Goal: Complete application form

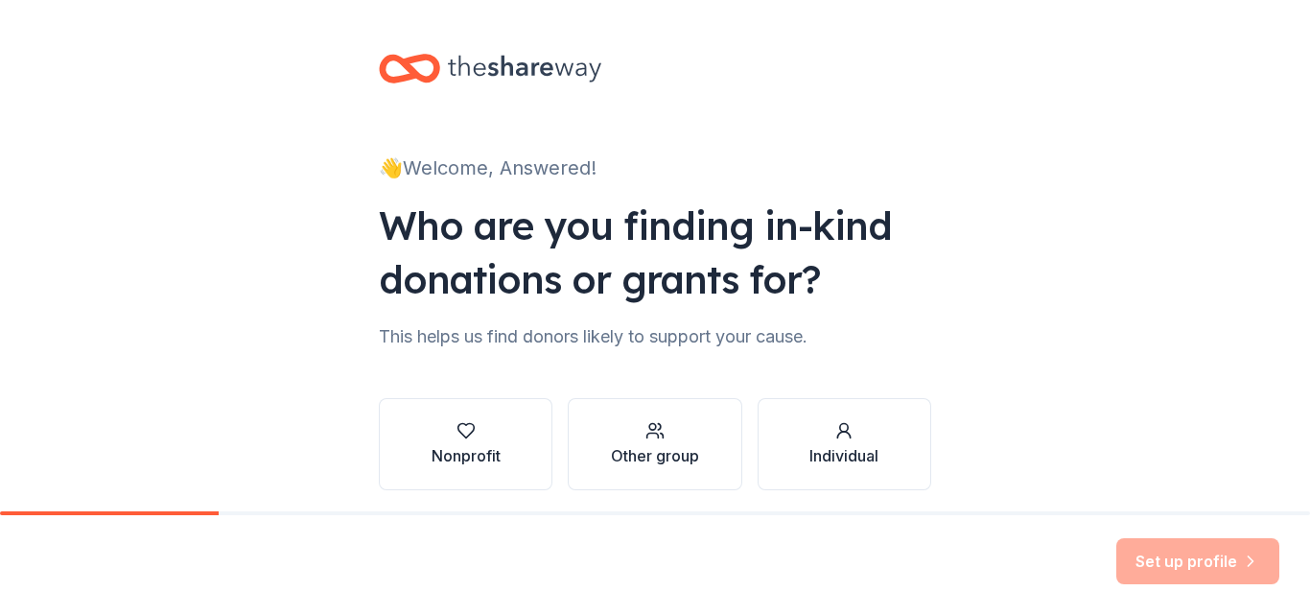
scroll to position [71, 0]
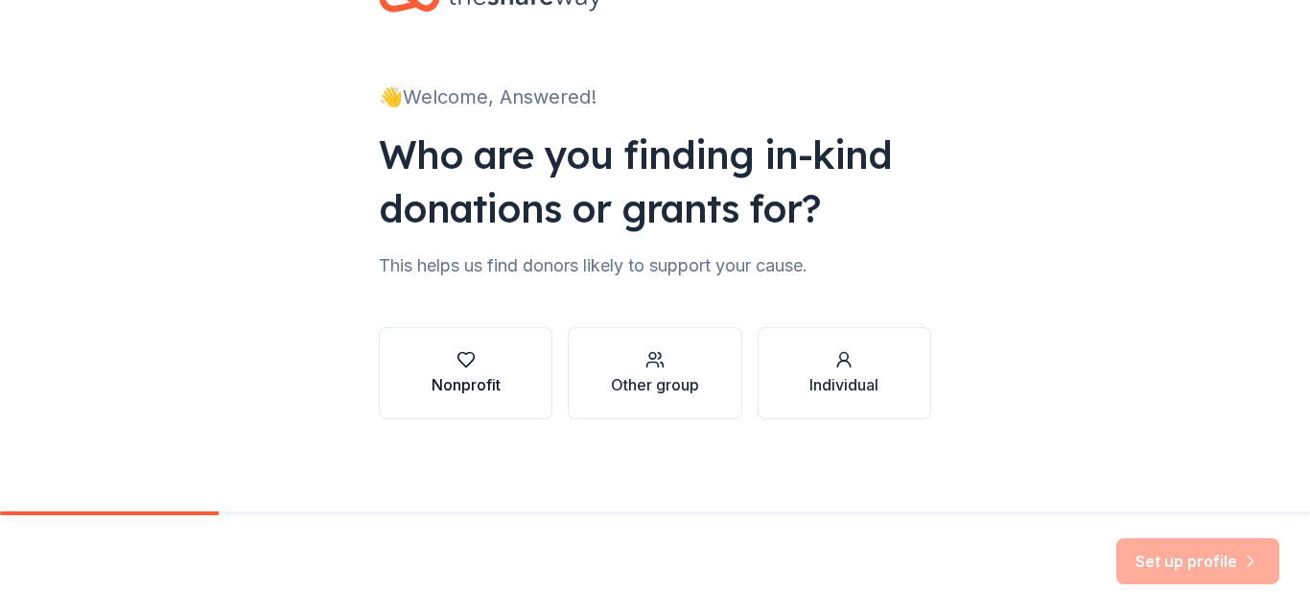
click at [457, 372] on div "Nonprofit" at bounding box center [465, 373] width 69 height 46
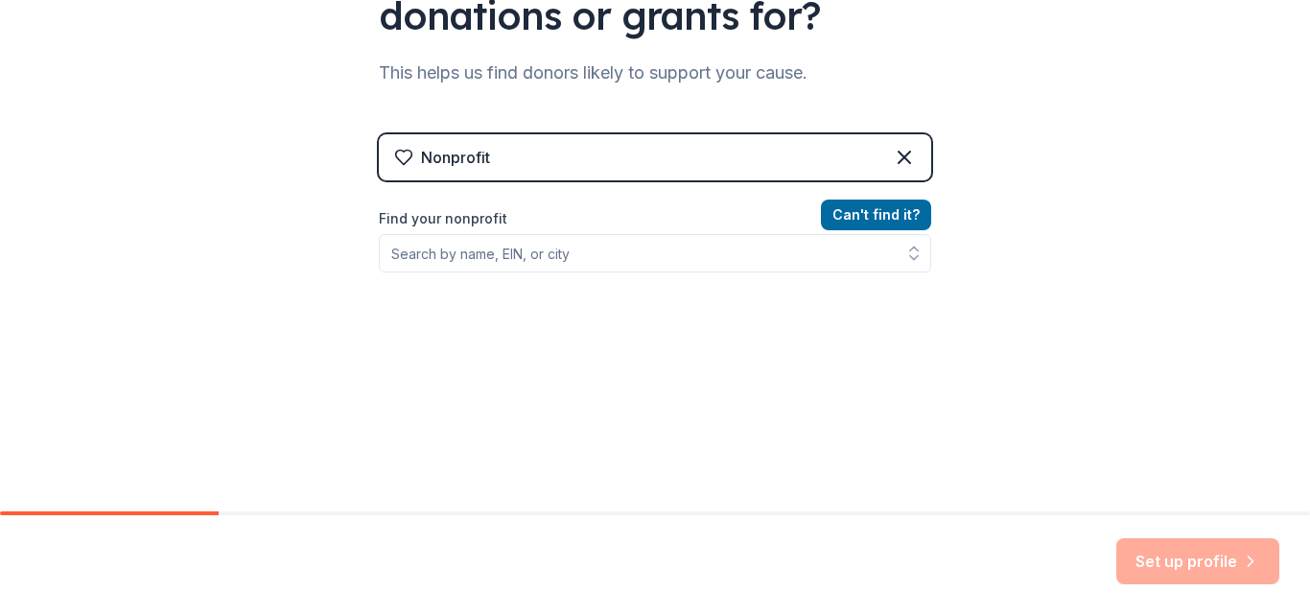
scroll to position [266, 0]
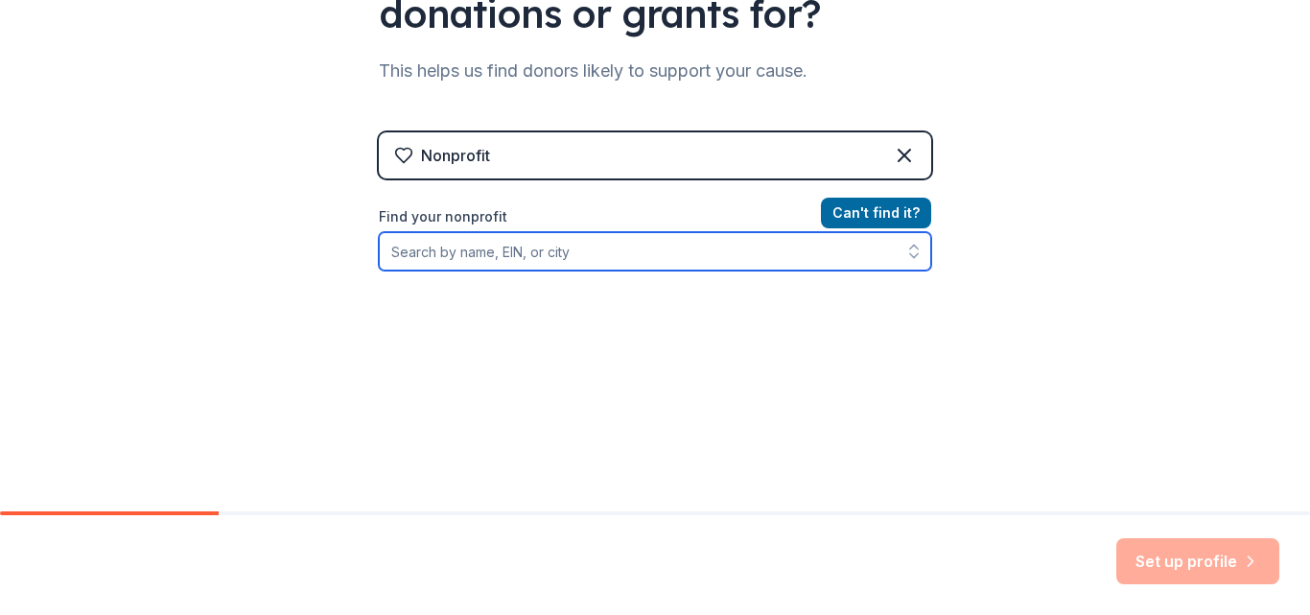
click at [601, 258] on input "Find your nonprofit" at bounding box center [655, 251] width 552 height 38
click at [911, 257] on icon "button" at bounding box center [913, 251] width 19 height 19
click at [910, 244] on icon "button" at bounding box center [914, 246] width 8 height 4
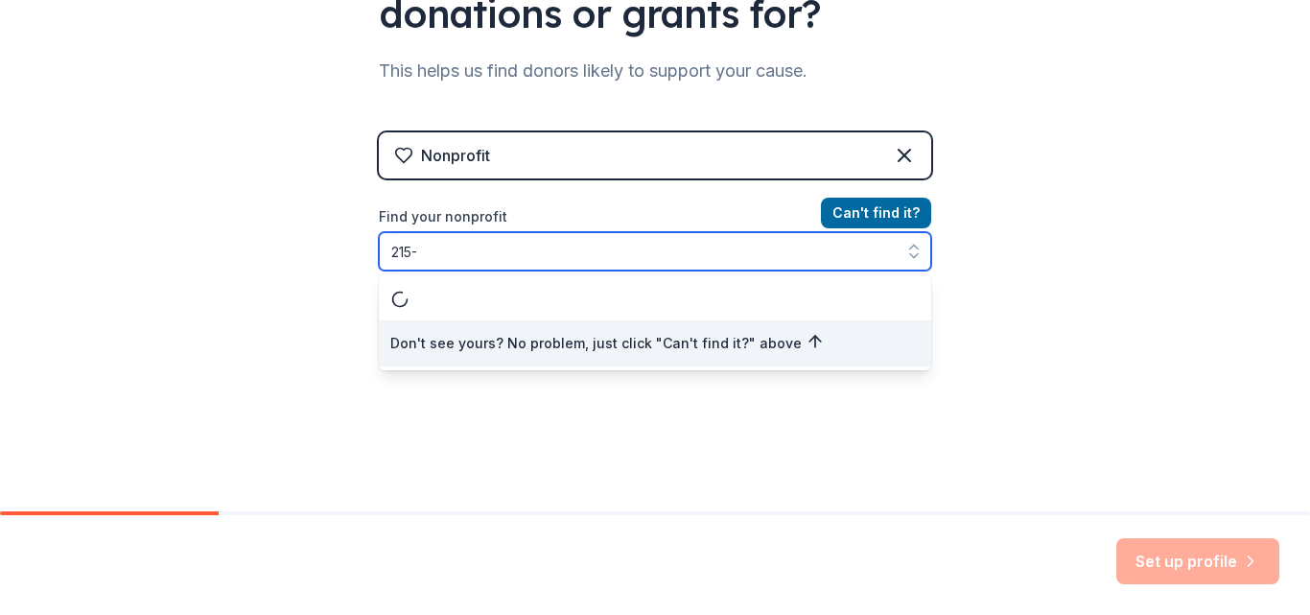
type input "215"
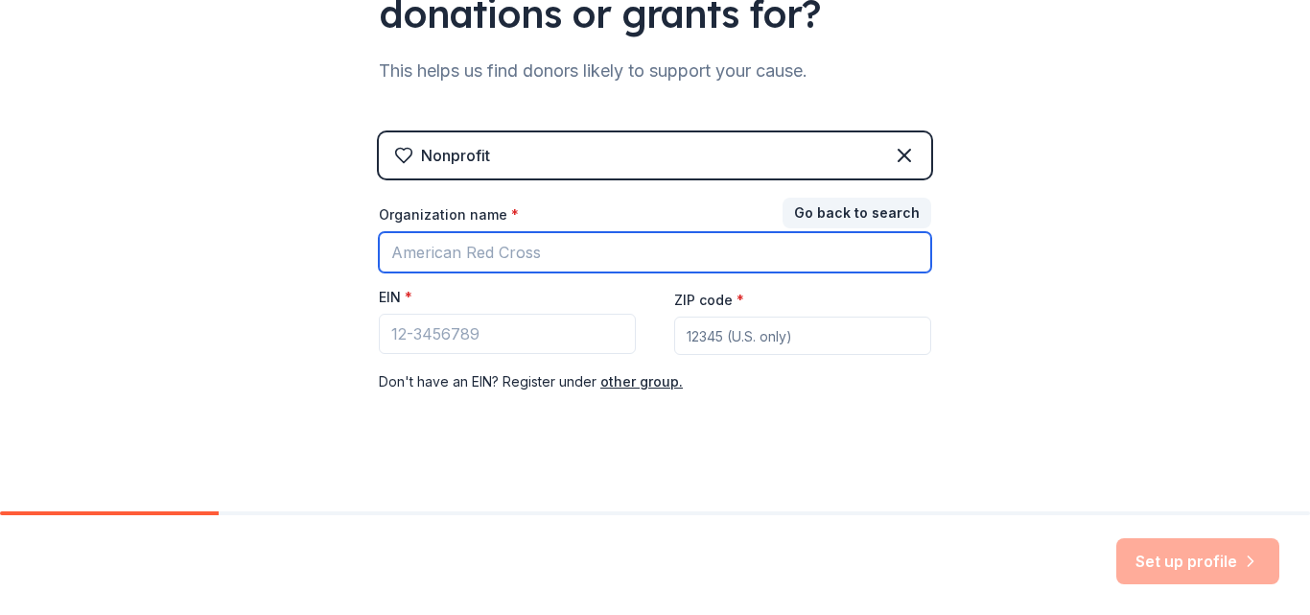
click at [657, 250] on input "Organization name *" at bounding box center [655, 252] width 552 height 40
type input "Answered Prayers Foundation"
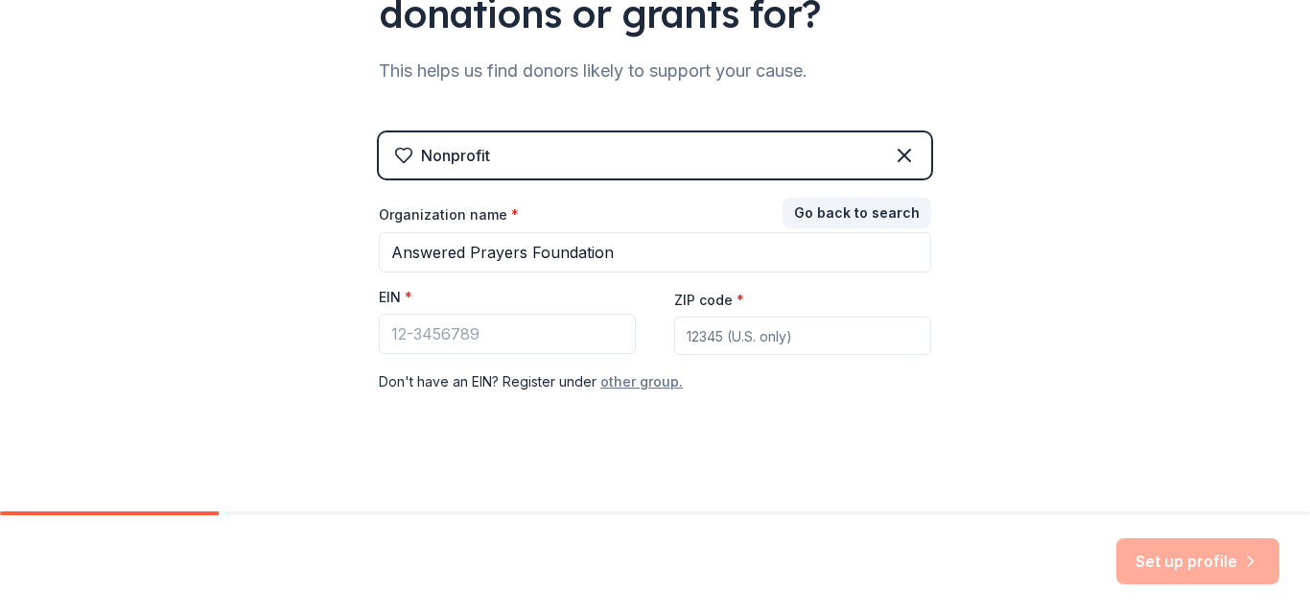
click at [634, 385] on button "other group." at bounding box center [641, 381] width 82 height 23
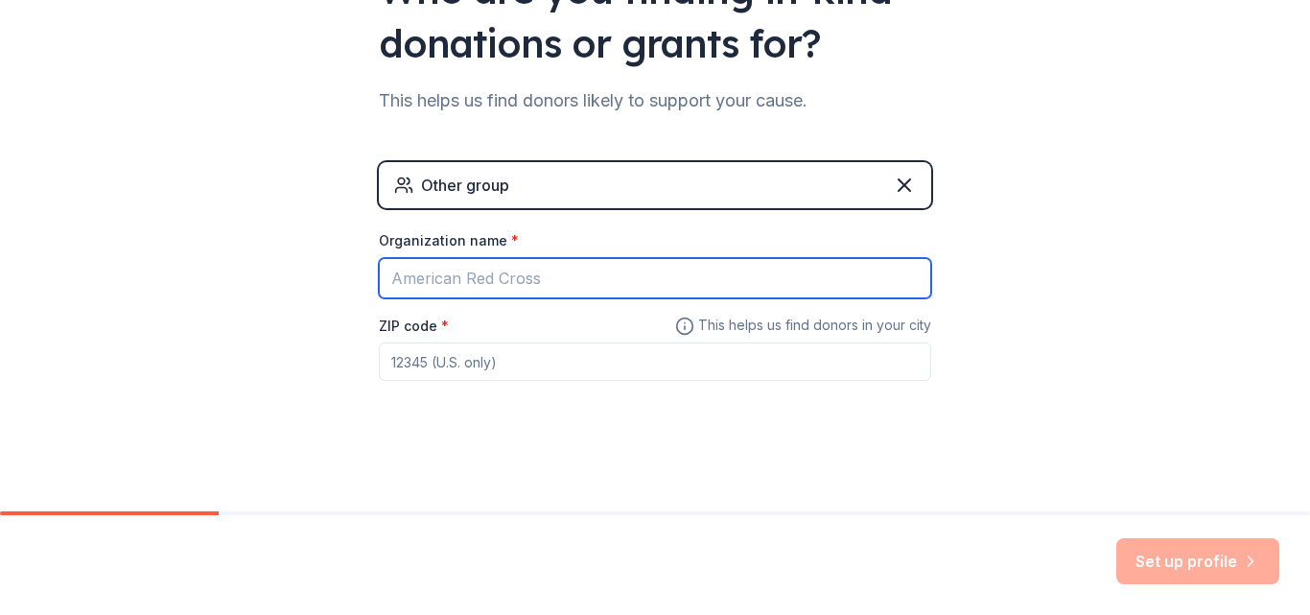
click at [675, 291] on input "Organization name *" at bounding box center [655, 278] width 552 height 40
type input "Answered Prayers Foundation"
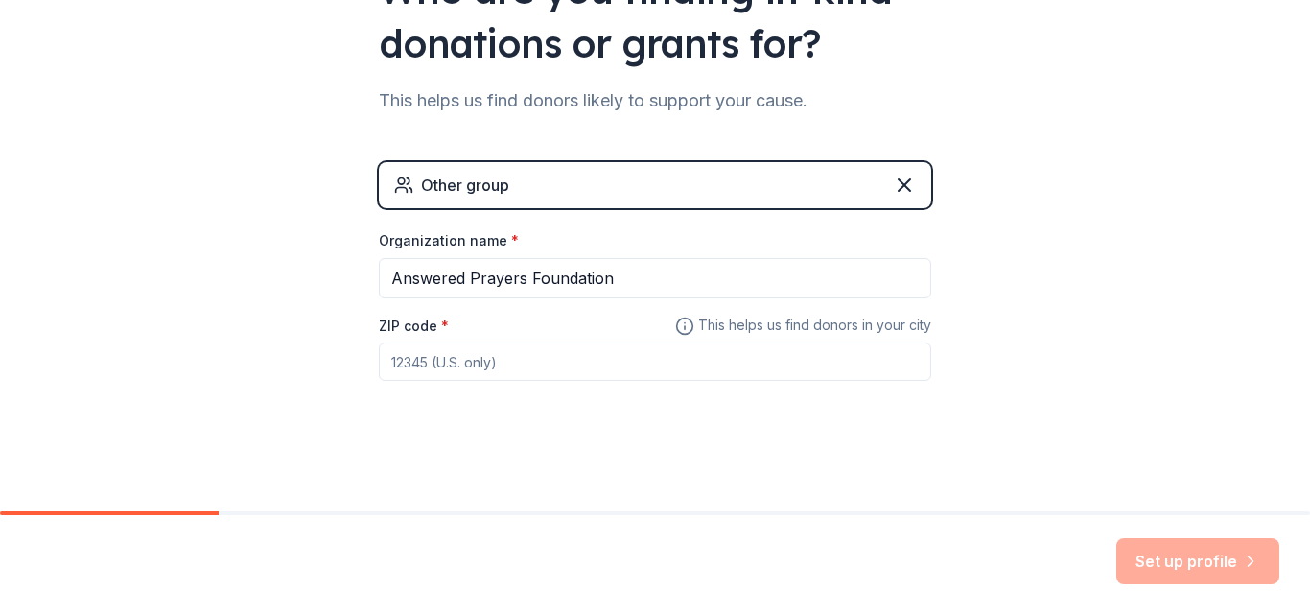
click at [589, 370] on input "ZIP code *" at bounding box center [655, 361] width 552 height 38
click at [1069, 358] on div "👋 Welcome, Answered! Who are you finding in-kind donations or grants for? This …" at bounding box center [655, 137] width 1310 height 747
click at [817, 365] on input "7750" at bounding box center [655, 361] width 552 height 38
type input "7750"
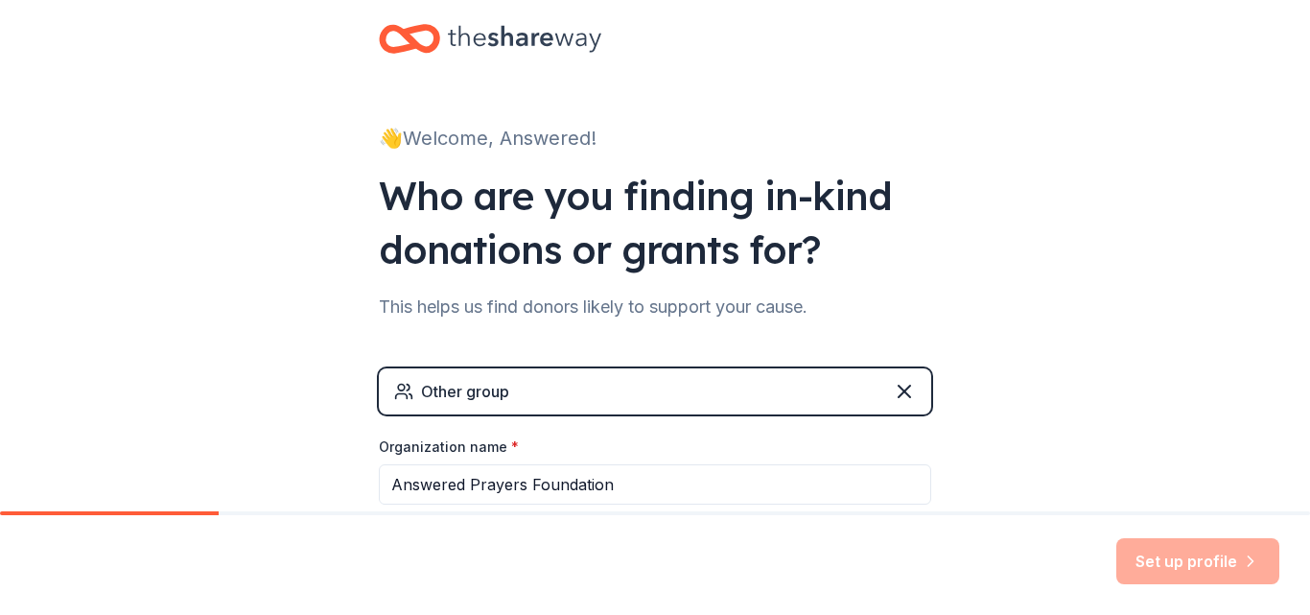
scroll to position [0, 0]
